Goal: Task Accomplishment & Management: Manage account settings

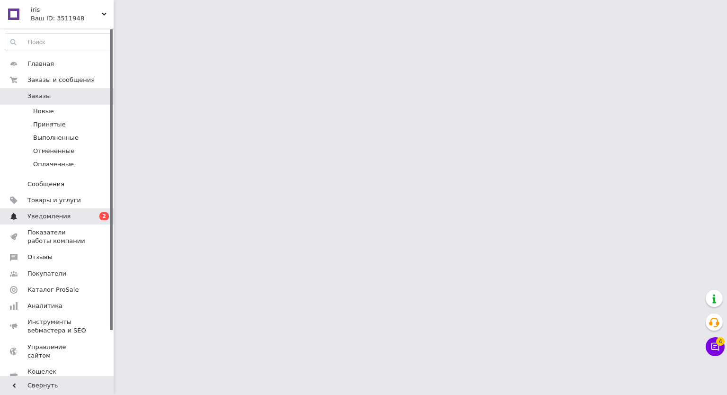
click at [60, 217] on span "Уведомления" at bounding box center [48, 216] width 43 height 9
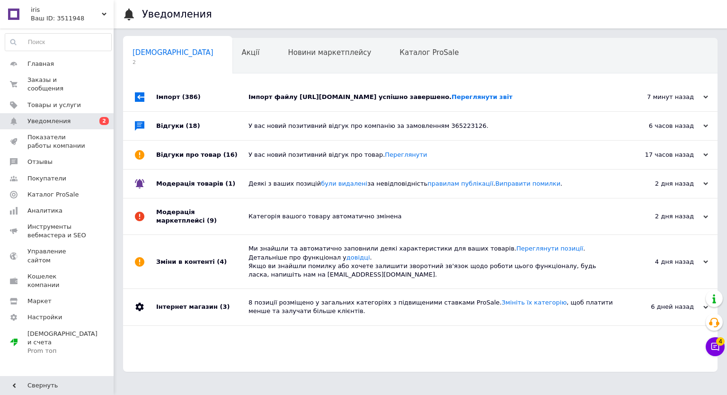
click at [336, 111] on div "Імпорт файлу [URL][DOMAIN_NAME] успішно завершено. Переглянути звіт" at bounding box center [430, 97] width 365 height 28
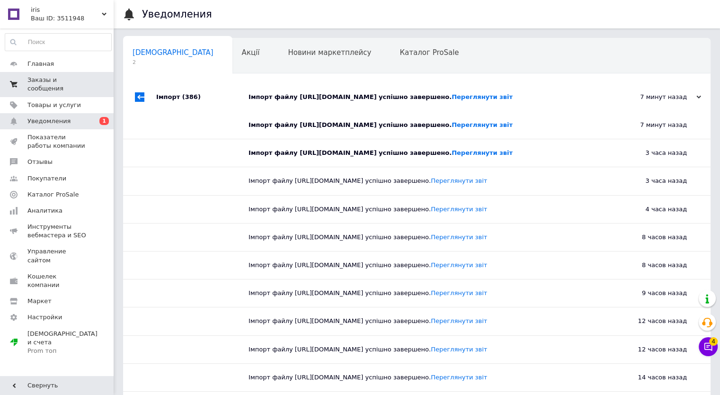
click at [67, 80] on span "Заказы и сообщения" at bounding box center [57, 84] width 60 height 17
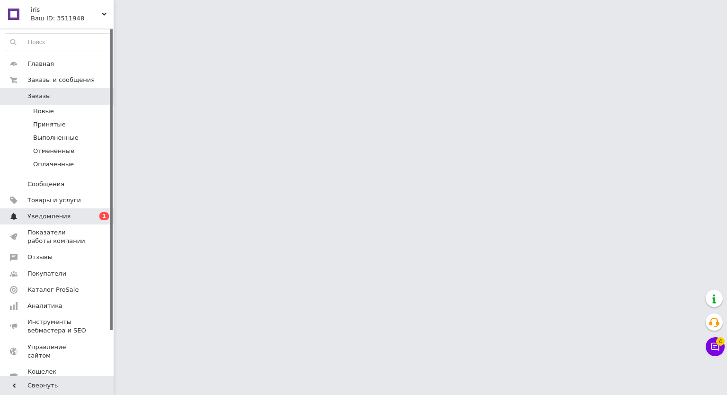
click at [92, 210] on link "Уведомления 0 1" at bounding box center [58, 216] width 116 height 16
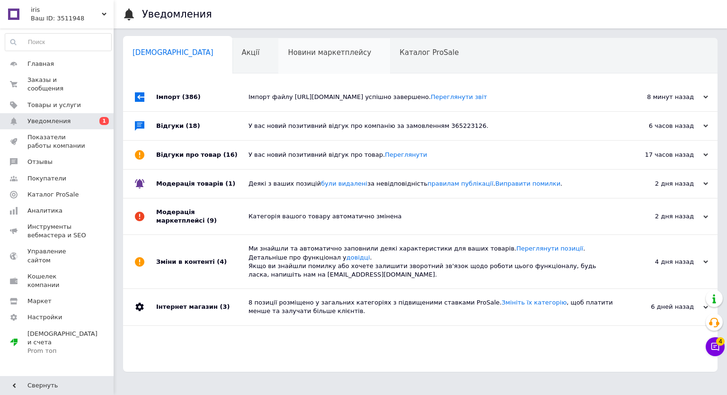
click at [278, 59] on div "Новини маркетплейсу 0" at bounding box center [334, 56] width 112 height 36
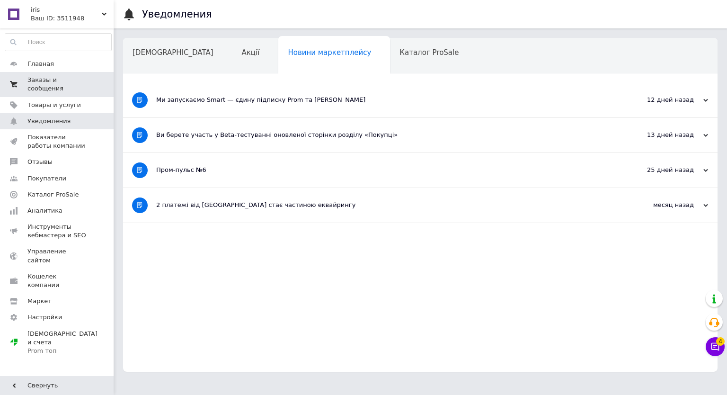
click at [58, 80] on span "Заказы и сообщения" at bounding box center [57, 84] width 60 height 17
